Goal: Task Accomplishment & Management: Complete application form

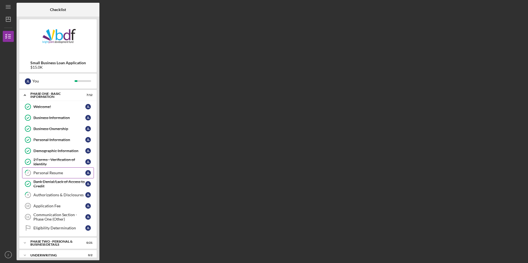
click at [68, 171] on div "Personal Resume" at bounding box center [59, 173] width 52 height 4
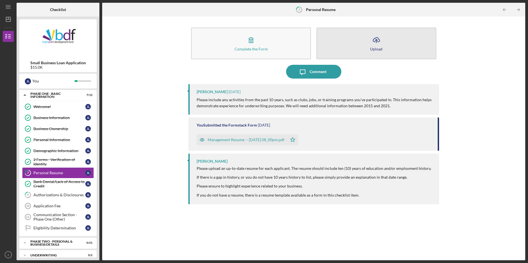
click at [332, 47] on button "Icon/Upload Upload" at bounding box center [376, 44] width 120 height 32
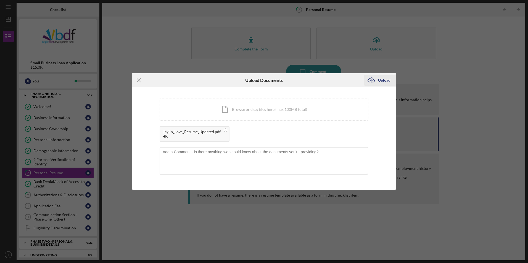
click at [383, 81] on div "Upload" at bounding box center [384, 80] width 12 height 11
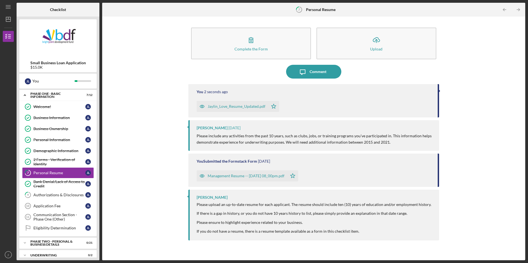
click at [229, 108] on div "Jaylin_Love_Resume_Updated.pdf" at bounding box center [237, 106] width 58 height 4
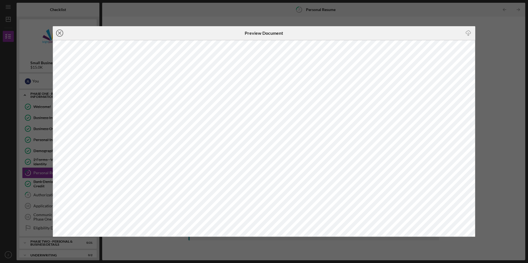
click at [63, 33] on circle at bounding box center [59, 33] width 7 height 7
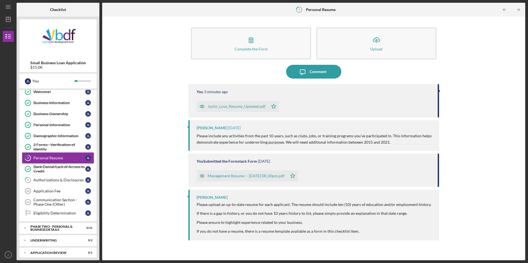
scroll to position [31, 0]
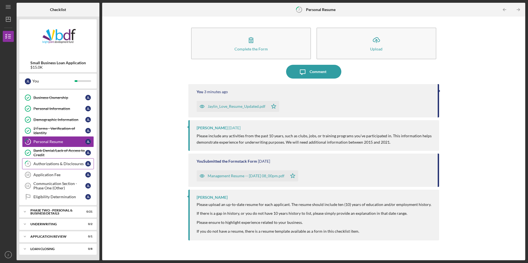
click at [59, 167] on link "9 Authorizations & Disclosures [PERSON_NAME]" at bounding box center [58, 163] width 72 height 11
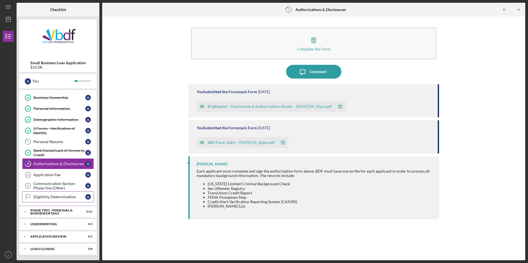
click at [63, 200] on link "Eligibility Determination Eligibility Determination [PERSON_NAME]" at bounding box center [58, 197] width 72 height 11
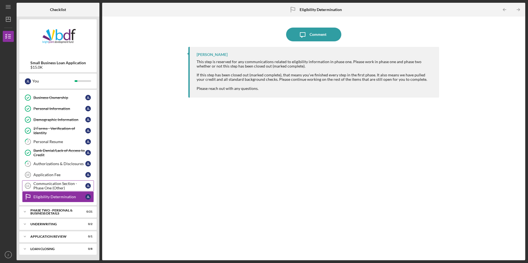
click at [64, 186] on div "Communication Section - Phase One (Other)" at bounding box center [59, 186] width 52 height 9
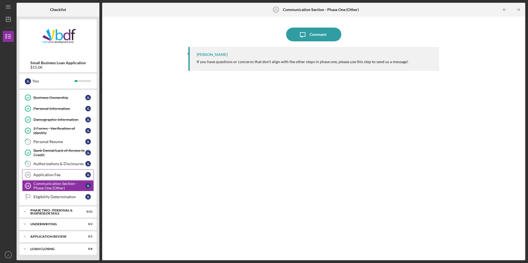
click at [64, 177] on div "Application Fee" at bounding box center [59, 175] width 52 height 4
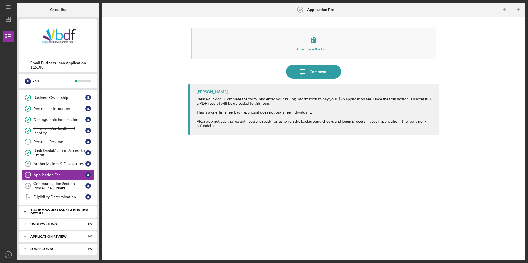
click at [60, 208] on div "Icon/Expander PHASE TWO - PERSONAL & BUSINESS DETAILS 0 / 21" at bounding box center [57, 212] width 77 height 11
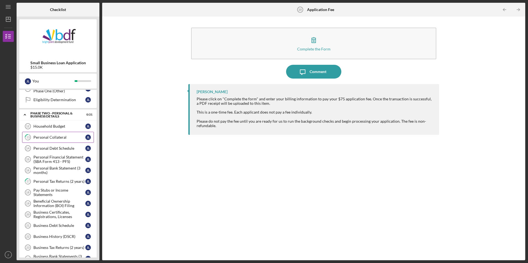
scroll to position [142, 0]
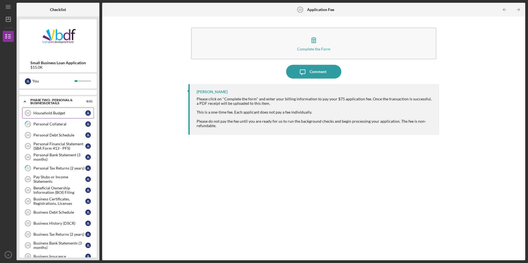
click at [66, 115] on div "Household Budget" at bounding box center [59, 113] width 52 height 4
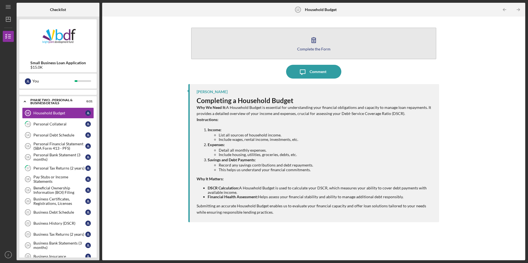
click at [265, 46] on button "Complete the Form Form" at bounding box center [313, 44] width 245 height 32
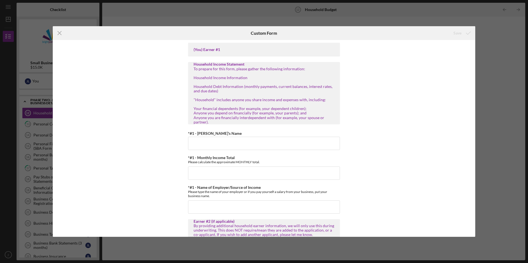
click at [193, 50] on div "(You) Earner #1" at bounding box center [264, 50] width 152 height 14
click at [193, 49] on div "(You) Earner #1" at bounding box center [264, 50] width 152 height 14
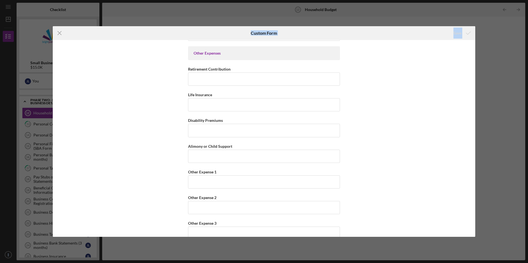
scroll to position [1351, 0]
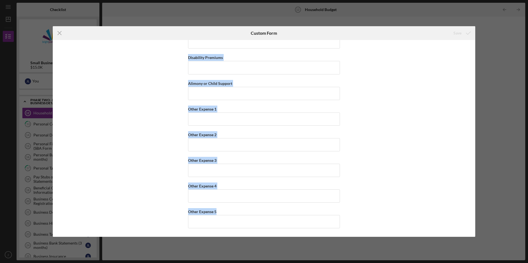
drag, startPoint x: 194, startPoint y: 49, endPoint x: 330, endPoint y: 240, distance: 234.6
click at [330, 240] on div "Icon/Menu Close Custom Form Save (You) Earner #1 Household Income Statement To …" at bounding box center [264, 131] width 528 height 263
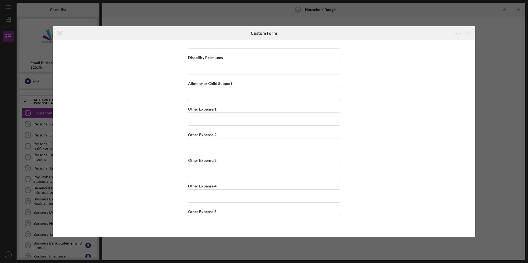
click at [136, 15] on div "Icon/Menu Close Custom Form Save (You) Earner #1 Household Income Statement To …" at bounding box center [264, 131] width 528 height 263
click at [63, 33] on icon "Icon/Menu Close" at bounding box center [60, 33] width 14 height 14
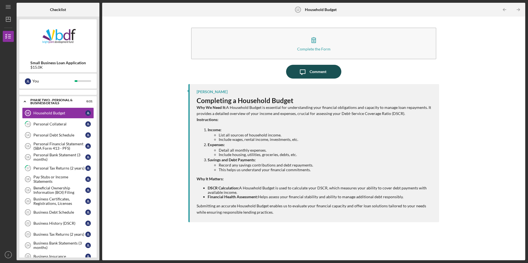
click at [307, 70] on icon "Icon/Message" at bounding box center [303, 72] width 14 height 14
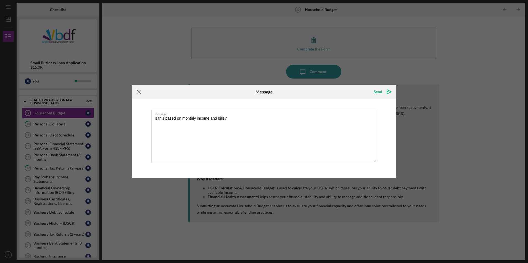
type textarea "is this based on monthly income and bills?"
click at [139, 92] on line at bounding box center [139, 92] width 4 height 4
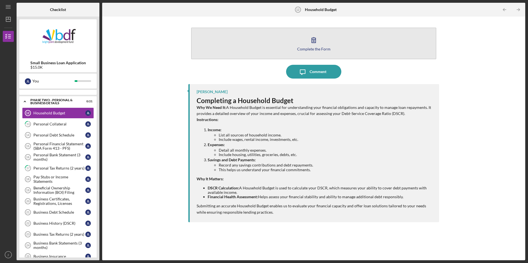
click at [269, 49] on button "Complete the Form Form" at bounding box center [313, 44] width 245 height 32
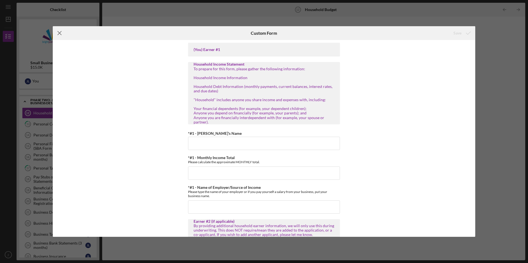
click at [60, 33] on icon "Icon/Menu Close" at bounding box center [60, 33] width 14 height 14
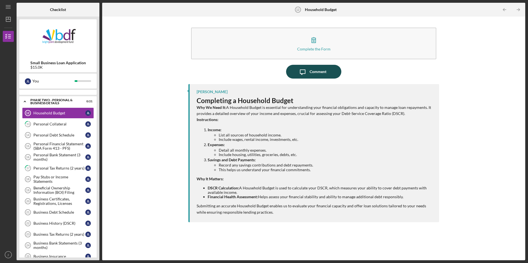
click at [295, 75] on button "Icon/Message Comment" at bounding box center [313, 72] width 55 height 14
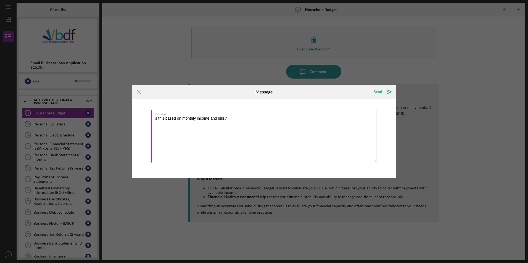
drag, startPoint x: 226, startPoint y: 119, endPoint x: 154, endPoint y: 119, distance: 72.3
click at [154, 119] on textarea "is this based on monthly income and bills?" at bounding box center [263, 136] width 225 height 53
type textarea "m"
click at [260, 123] on textarea "my mother and i live together and split some of the house bills 50/50 like rent…" at bounding box center [263, 136] width 225 height 53
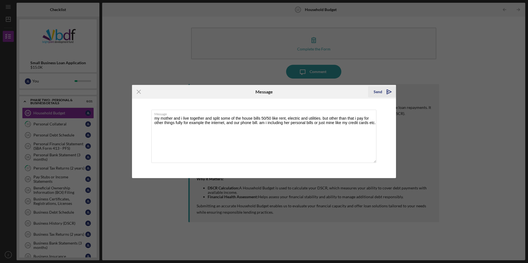
type textarea "my mother and i live together and split some of the house bills 50/50 like rent…"
click at [380, 92] on div "Send" at bounding box center [378, 91] width 9 height 11
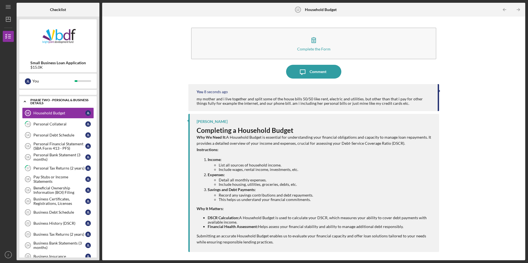
click at [55, 100] on div "PHASE TWO - PERSONAL & BUSINESS DETAILS" at bounding box center [59, 102] width 59 height 6
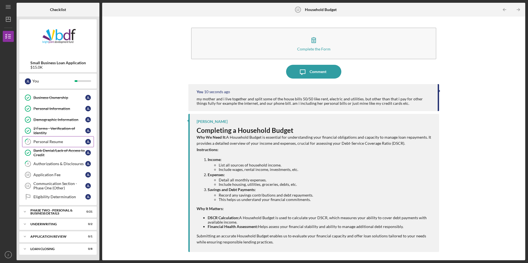
click at [65, 141] on div "Personal Resume" at bounding box center [59, 142] width 52 height 4
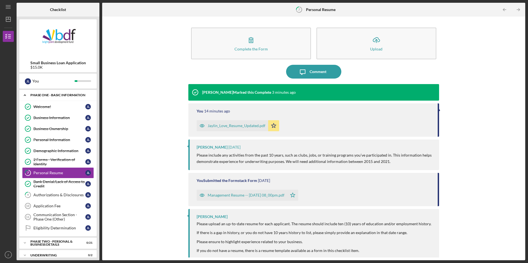
click at [55, 98] on div "Icon/Expander Phase One - Basic Information 7 / 12" at bounding box center [57, 95] width 77 height 11
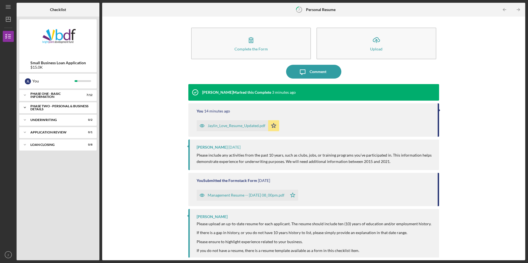
click at [60, 111] on div "Icon/Expander PHASE TWO - PERSONAL & BUSINESS DETAILS 0 / 21" at bounding box center [57, 107] width 77 height 11
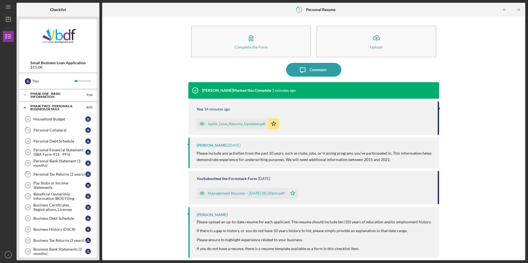
scroll to position [2, 0]
click at [60, 122] on link "Household Budget 12 Household Budget [PERSON_NAME]" at bounding box center [58, 119] width 72 height 11
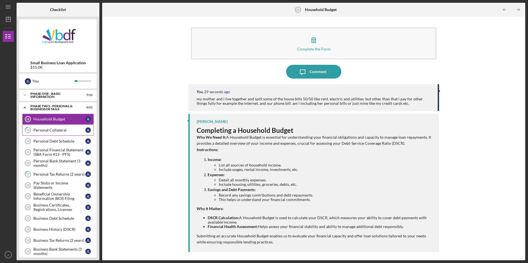
click at [48, 133] on link "13 Personal Collateral [PERSON_NAME]" at bounding box center [58, 130] width 72 height 11
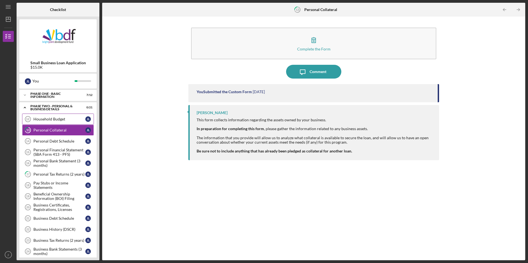
click at [57, 122] on link "Household Budget 12 Household Budget [PERSON_NAME]" at bounding box center [58, 119] width 72 height 11
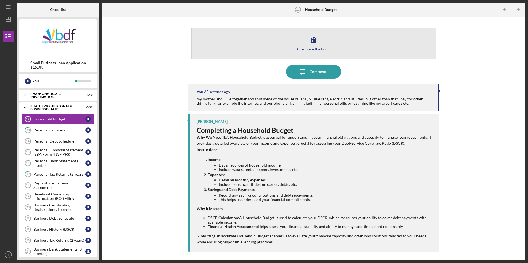
click at [288, 52] on button "Complete the Form Form" at bounding box center [313, 44] width 245 height 32
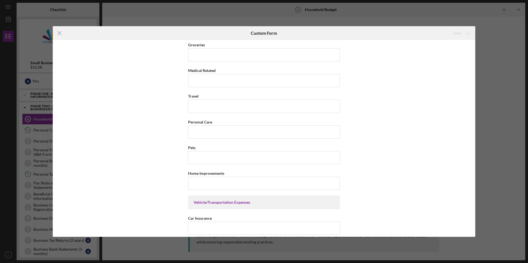
scroll to position [939, 0]
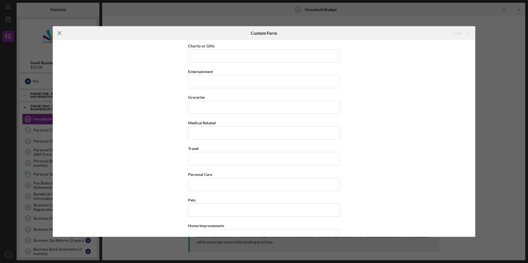
click at [58, 35] on icon "Icon/Menu Close" at bounding box center [60, 33] width 14 height 14
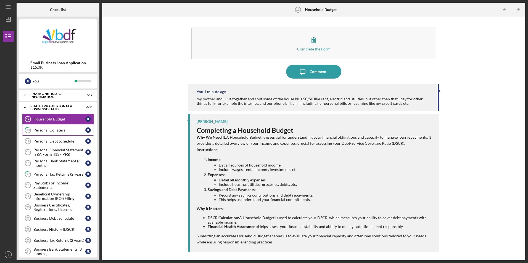
click at [67, 131] on div "Personal Collateral" at bounding box center [59, 130] width 52 height 4
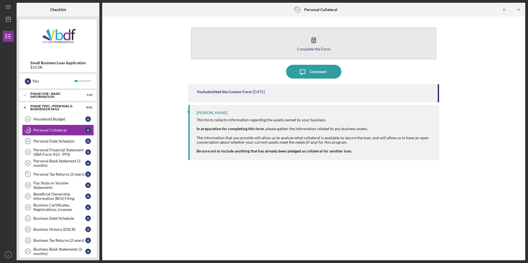
click at [261, 50] on button "Complete the Form Form" at bounding box center [313, 44] width 245 height 32
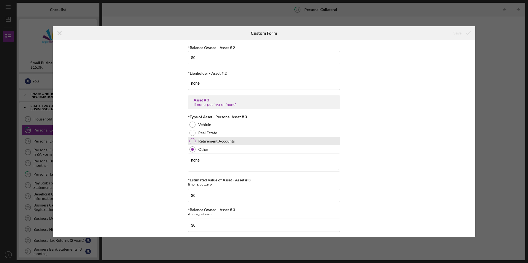
scroll to position [392, 0]
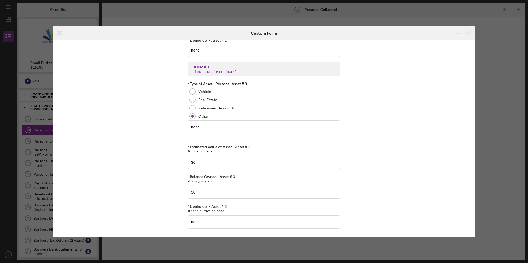
click at [58, 36] on icon "Icon/Menu Close" at bounding box center [60, 33] width 14 height 14
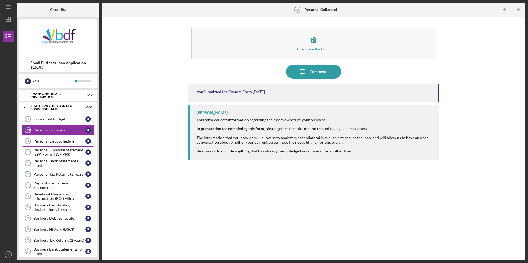
click at [58, 145] on link "Personal Debt Schedule 14 Personal Debt Schedule [PERSON_NAME]" at bounding box center [58, 141] width 72 height 11
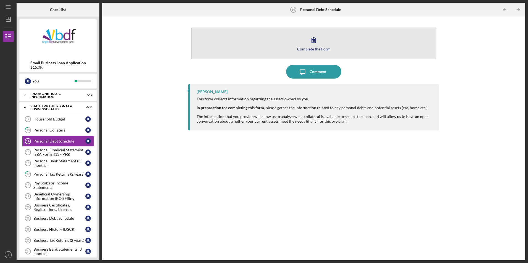
click at [247, 55] on button "Complete the Form Form" at bounding box center [313, 44] width 245 height 32
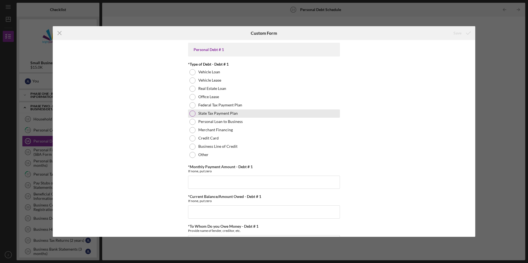
scroll to position [28, 0]
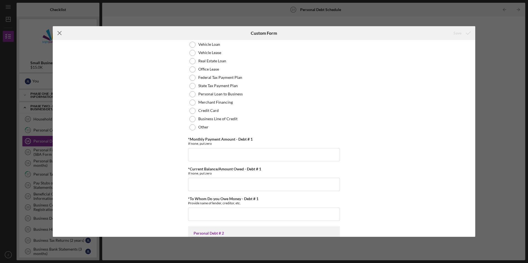
click at [63, 36] on icon "Icon/Menu Close" at bounding box center [60, 33] width 14 height 14
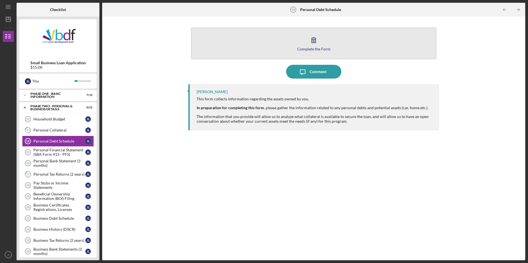
click at [246, 56] on button "Complete the Form Form" at bounding box center [313, 44] width 245 height 32
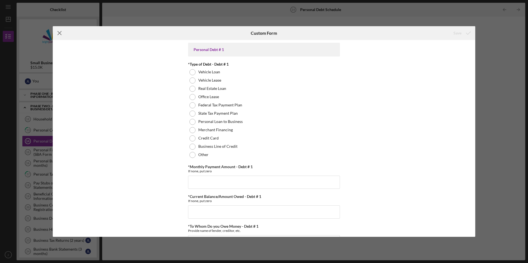
click at [56, 31] on icon "Icon/Menu Close" at bounding box center [60, 33] width 14 height 14
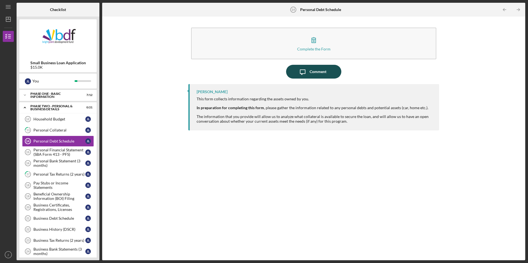
click at [302, 77] on icon "Icon/Message" at bounding box center [303, 72] width 14 height 14
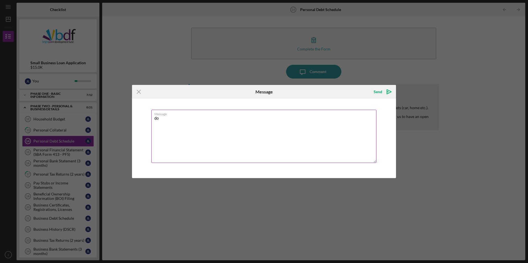
type textarea "d"
type textarea "t"
type textarea "i"
type textarea "o"
click at [136, 91] on icon "Icon/Menu Close" at bounding box center [139, 92] width 14 height 14
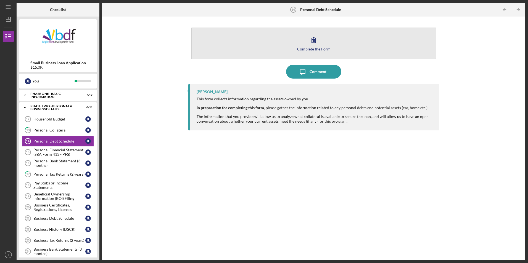
click at [244, 50] on button "Complete the Form Form" at bounding box center [313, 44] width 245 height 32
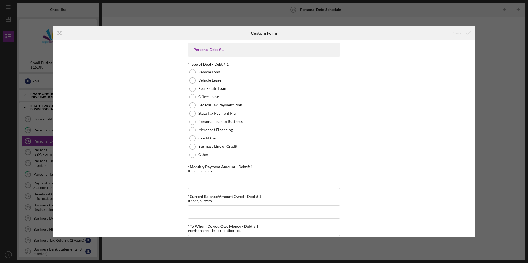
click at [61, 35] on icon "Icon/Menu Close" at bounding box center [60, 33] width 14 height 14
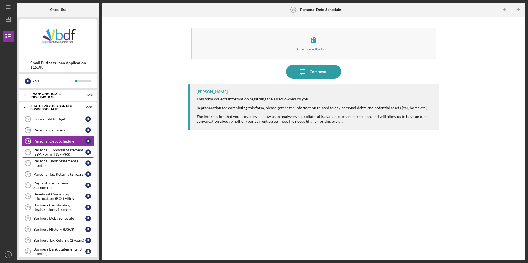
click at [49, 153] on div "Personal Financial Statement (SBA Form 413 - PFS)" at bounding box center [59, 152] width 52 height 9
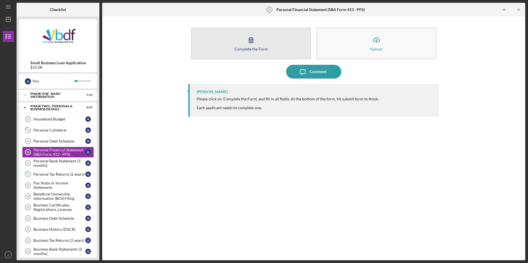
click at [243, 52] on button "Complete the Form Form" at bounding box center [251, 44] width 120 height 32
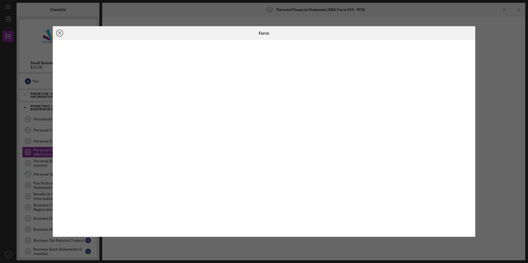
click at [60, 36] on icon "Icon/Close" at bounding box center [60, 33] width 14 height 14
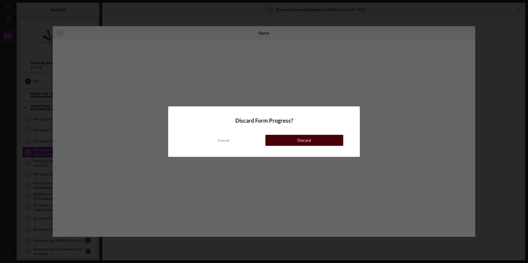
click at [292, 139] on button "Discard" at bounding box center [304, 140] width 78 height 11
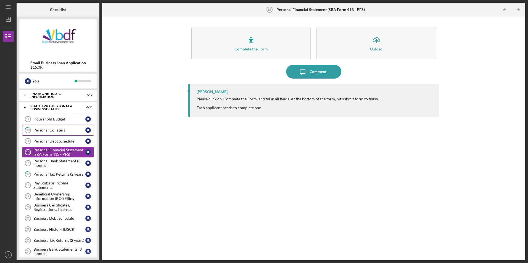
click at [49, 134] on link "13 Personal Collateral [PERSON_NAME]" at bounding box center [58, 130] width 72 height 11
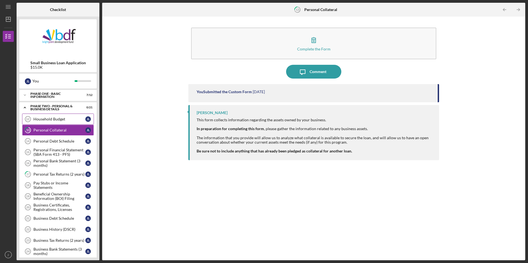
click at [56, 123] on link "Household Budget 12 Household Budget [PERSON_NAME]" at bounding box center [58, 119] width 72 height 11
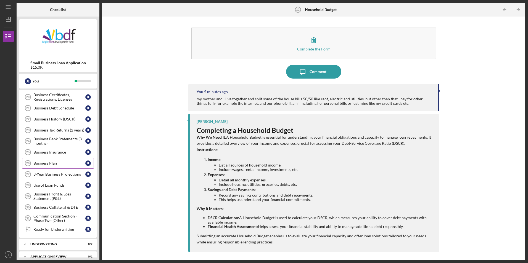
scroll to position [131, 0]
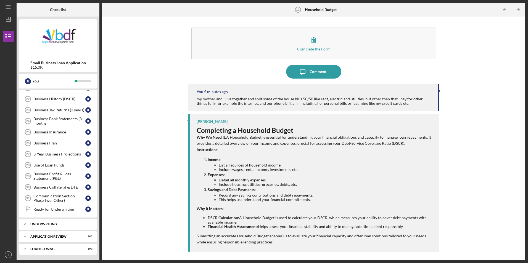
click at [63, 222] on div "Icon/Expander Underwriting 0 / 2" at bounding box center [57, 224] width 77 height 11
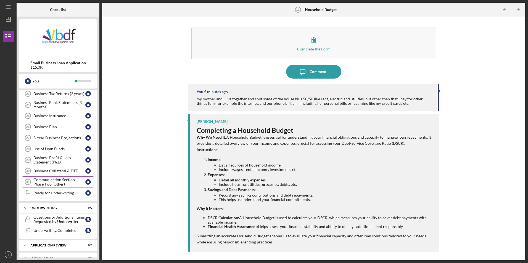
scroll to position [156, 0]
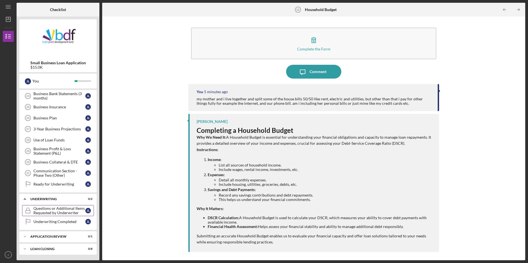
click at [48, 211] on div "Questions or Additional Items Requested by Underwriter" at bounding box center [59, 211] width 52 height 9
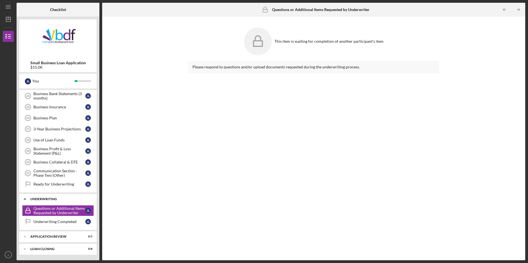
click at [42, 200] on div "Underwriting" at bounding box center [59, 199] width 59 height 3
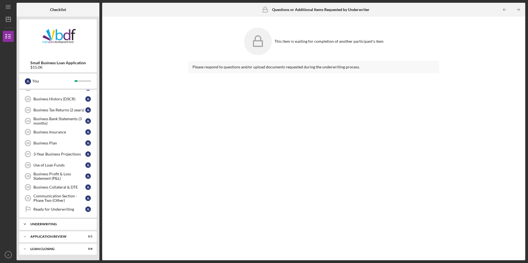
scroll to position [131, 0]
click at [54, 165] on div "Use of Loan Funds" at bounding box center [59, 165] width 52 height 4
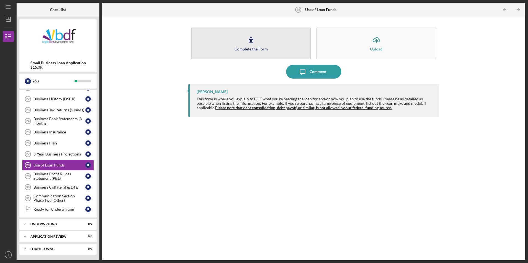
click at [223, 52] on button "Complete the Form Form" at bounding box center [251, 44] width 120 height 32
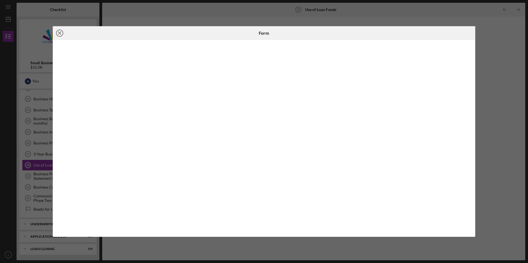
click at [62, 37] on icon "Icon/Close" at bounding box center [60, 33] width 14 height 14
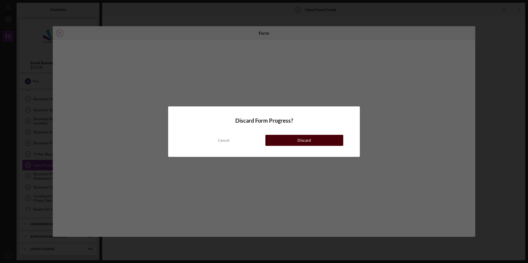
click at [291, 143] on button "Discard" at bounding box center [304, 140] width 78 height 11
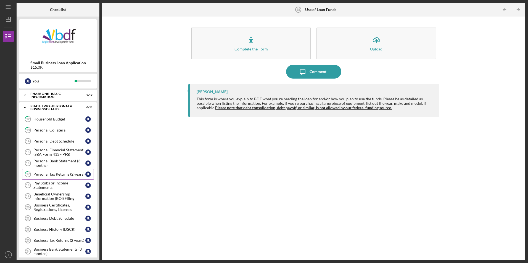
click at [48, 174] on div "Personal Tax Returns (2 years)" at bounding box center [59, 174] width 52 height 4
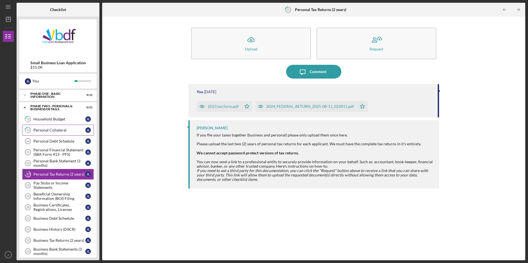
click at [60, 132] on div "Personal Collateral" at bounding box center [59, 130] width 52 height 4
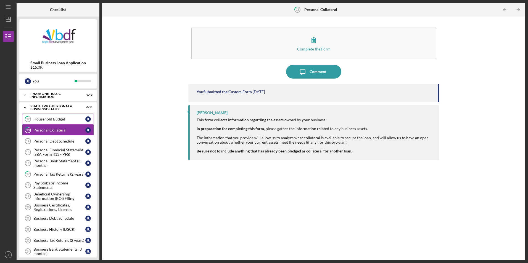
click at [61, 123] on link "12 Household Budget [PERSON_NAME]" at bounding box center [58, 119] width 72 height 11
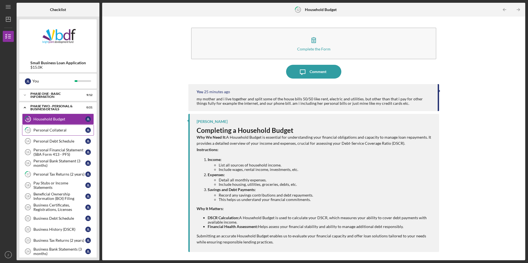
click at [61, 129] on div "Personal Collateral" at bounding box center [59, 130] width 52 height 4
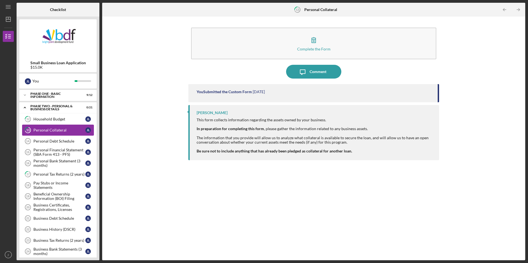
click at [62, 125] on link "13 Personal Collateral [PERSON_NAME]" at bounding box center [58, 130] width 72 height 11
click at [12, 10] on icon "Icon/Menu" at bounding box center [8, 7] width 12 height 12
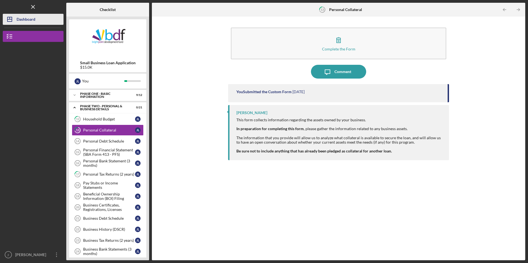
click at [13, 19] on icon "Icon/Dashboard" at bounding box center [10, 19] width 14 height 14
